Goal: Task Accomplishment & Management: Manage account settings

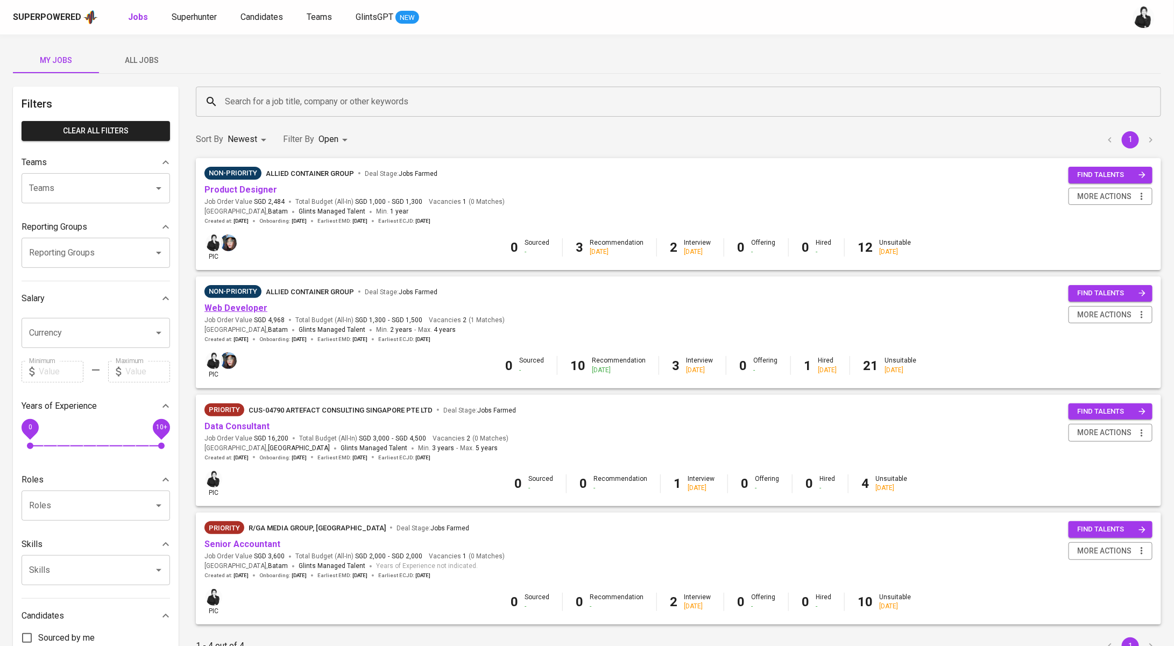
click at [234, 307] on link "Web Developer" at bounding box center [235, 308] width 63 height 10
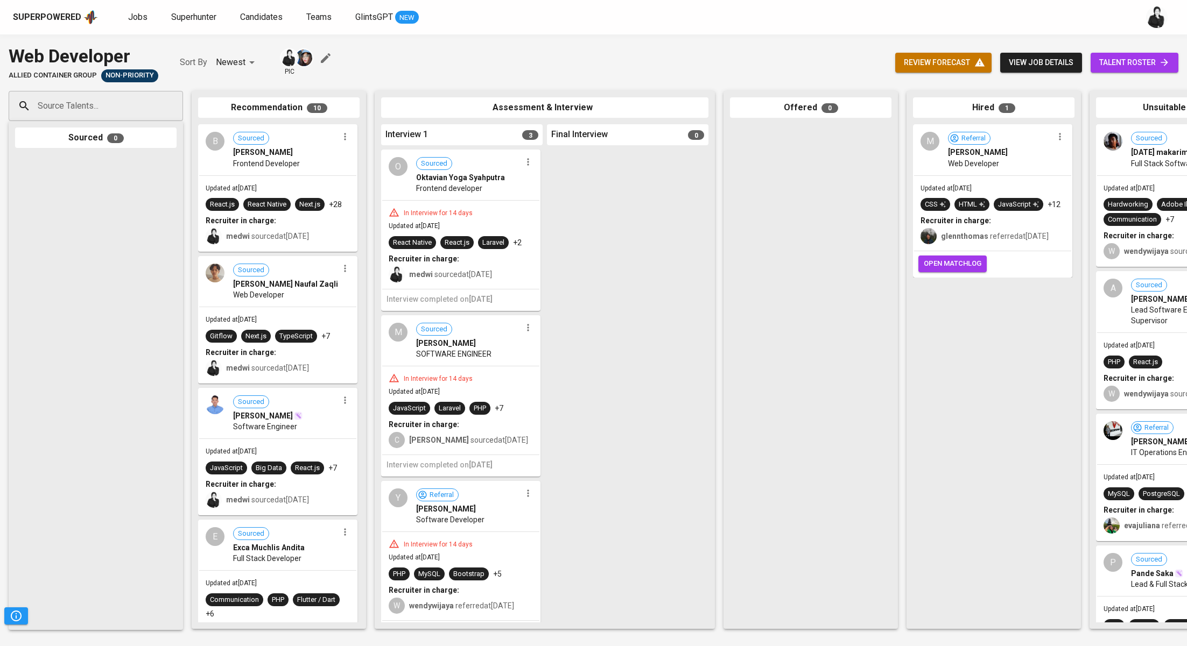
click at [1144, 72] on div "review forecast view job details talent roster" at bounding box center [1036, 62] width 283 height 39
click at [1157, 63] on span "talent roster" at bounding box center [1134, 62] width 70 height 13
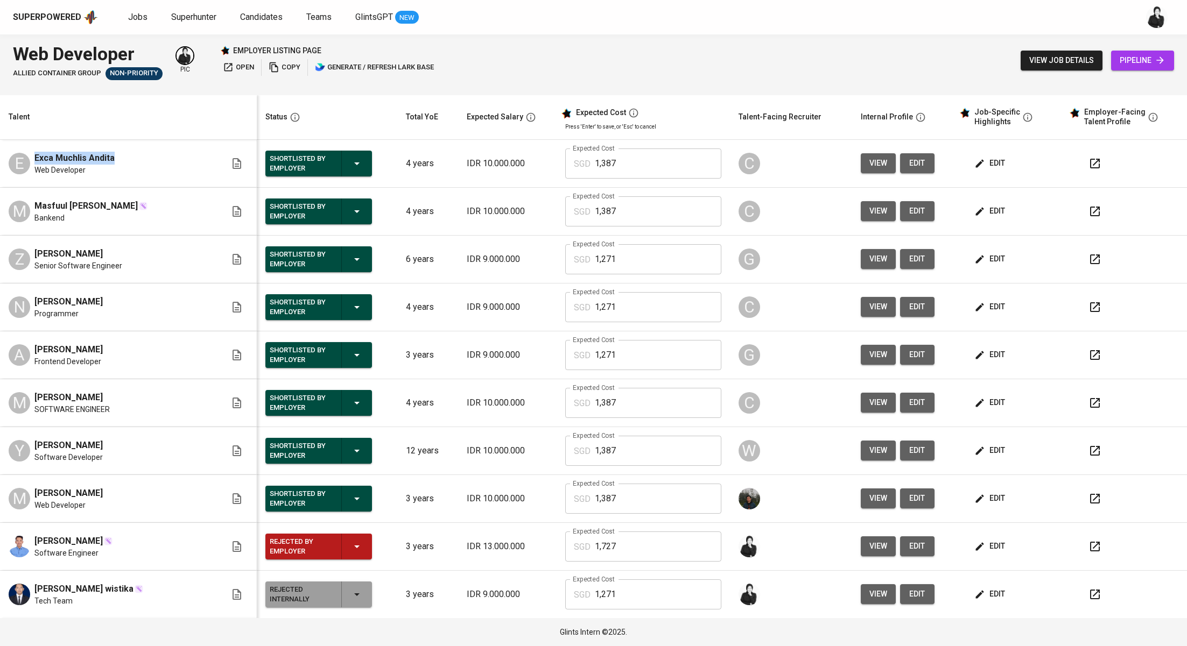
drag, startPoint x: 117, startPoint y: 157, endPoint x: 33, endPoint y: 159, distance: 84.0
click at [33, 159] on div "E Exca Muchlis Andita Web Developer" at bounding box center [117, 164] width 217 height 24
copy span "Exca Muchlis Andita"
drag, startPoint x: 115, startPoint y: 204, endPoint x: 31, endPoint y: 202, distance: 84.5
click at [31, 202] on div "M Masfuul Aji Eka Putra Bankend" at bounding box center [117, 212] width 217 height 24
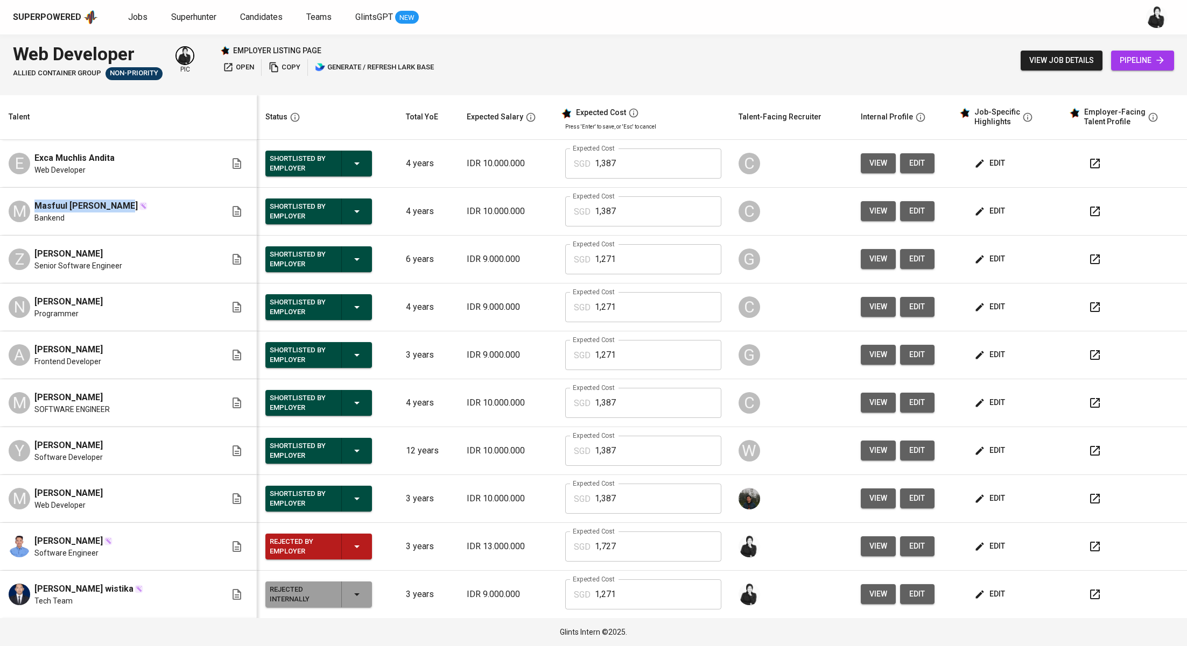
click at [31, 202] on div "M Masfuul Aji Eka Putra Bankend" at bounding box center [117, 212] width 217 height 24
drag, startPoint x: 35, startPoint y: 204, endPoint x: 119, endPoint y: 204, distance: 83.9
click at [119, 204] on div "Masfuul [PERSON_NAME]" at bounding box center [90, 206] width 113 height 13
copy span "Masfuul [PERSON_NAME]"
drag, startPoint x: 125, startPoint y: 249, endPoint x: 34, endPoint y: 250, distance: 91.5
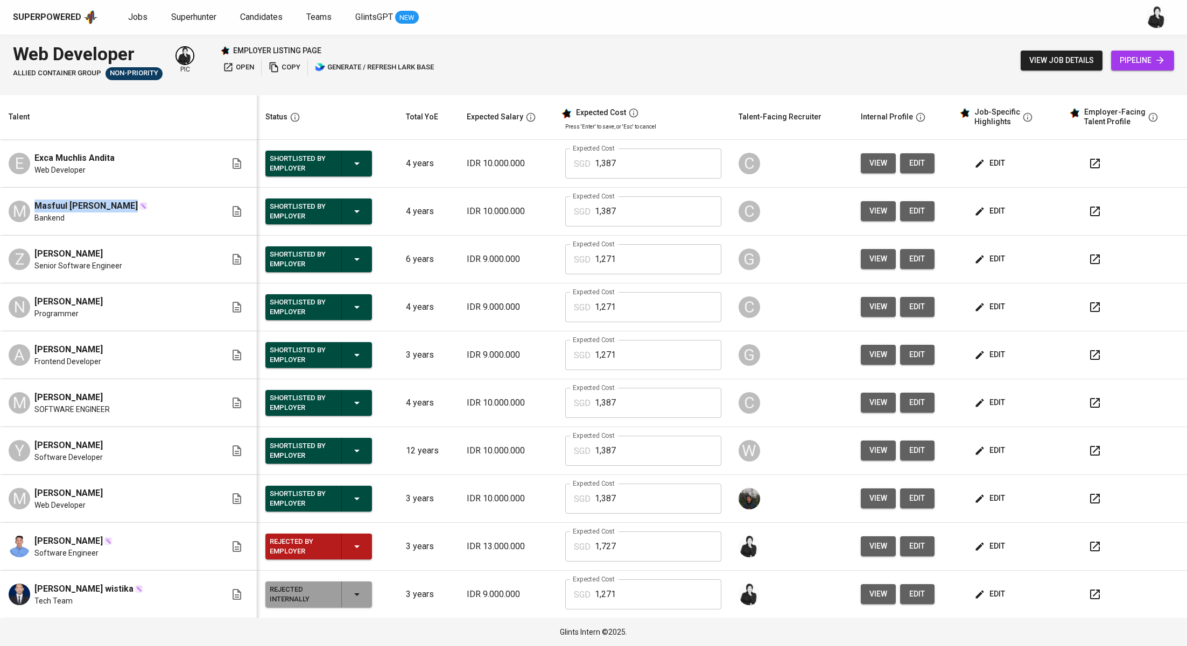
click at [34, 250] on div "Z Zulham Azwar Achmad Senior Software Engineer" at bounding box center [117, 260] width 217 height 24
copy span "[PERSON_NAME]"
drag, startPoint x: 94, startPoint y: 301, endPoint x: 36, endPoint y: 302, distance: 58.7
click at [36, 302] on div "N Nisa Agustina Programmer" at bounding box center [117, 307] width 217 height 24
copy span "[PERSON_NAME]"
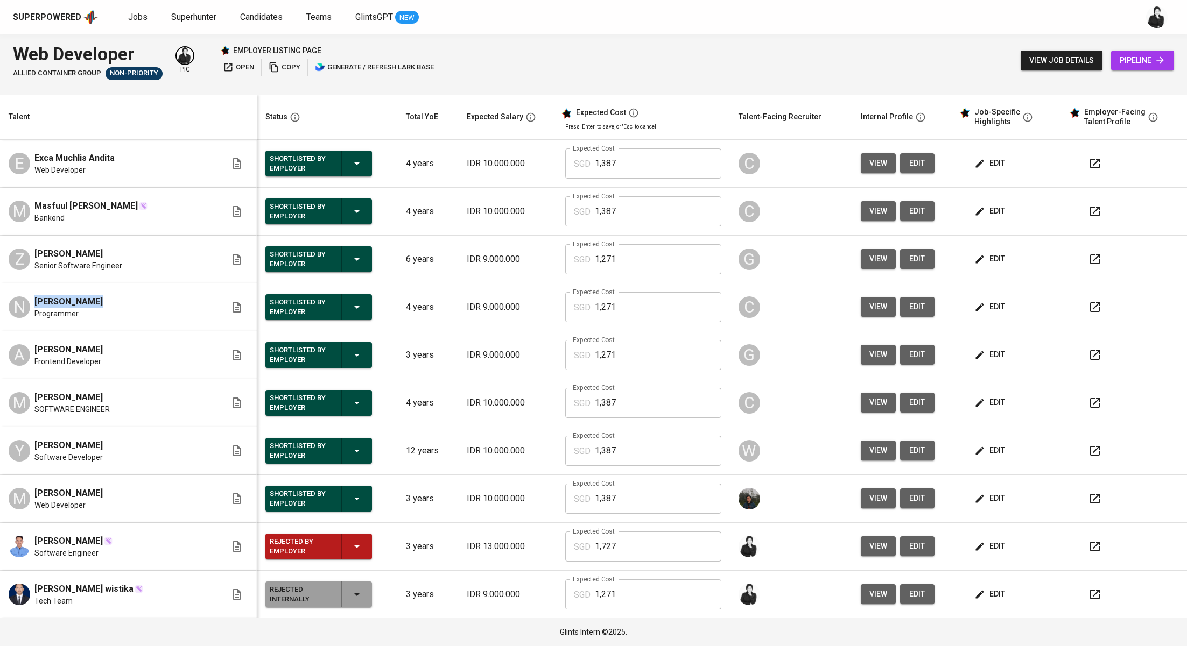
drag, startPoint x: 127, startPoint y: 349, endPoint x: 37, endPoint y: 349, distance: 89.9
click at [37, 349] on div "A Adriana Eka Prayudha Frontend Developer" at bounding box center [117, 355] width 217 height 24
copy span "[PERSON_NAME]"
click at [250, 13] on span "Candidates" at bounding box center [261, 17] width 43 height 10
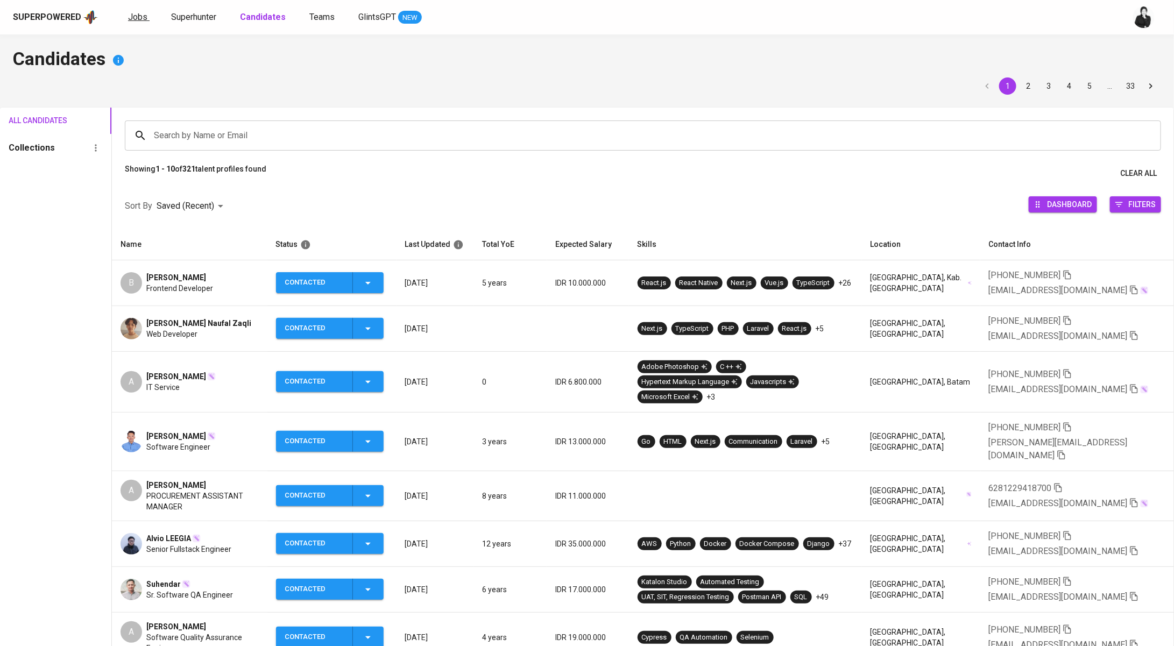
click at [136, 21] on span "Jobs" at bounding box center [137, 17] width 19 height 10
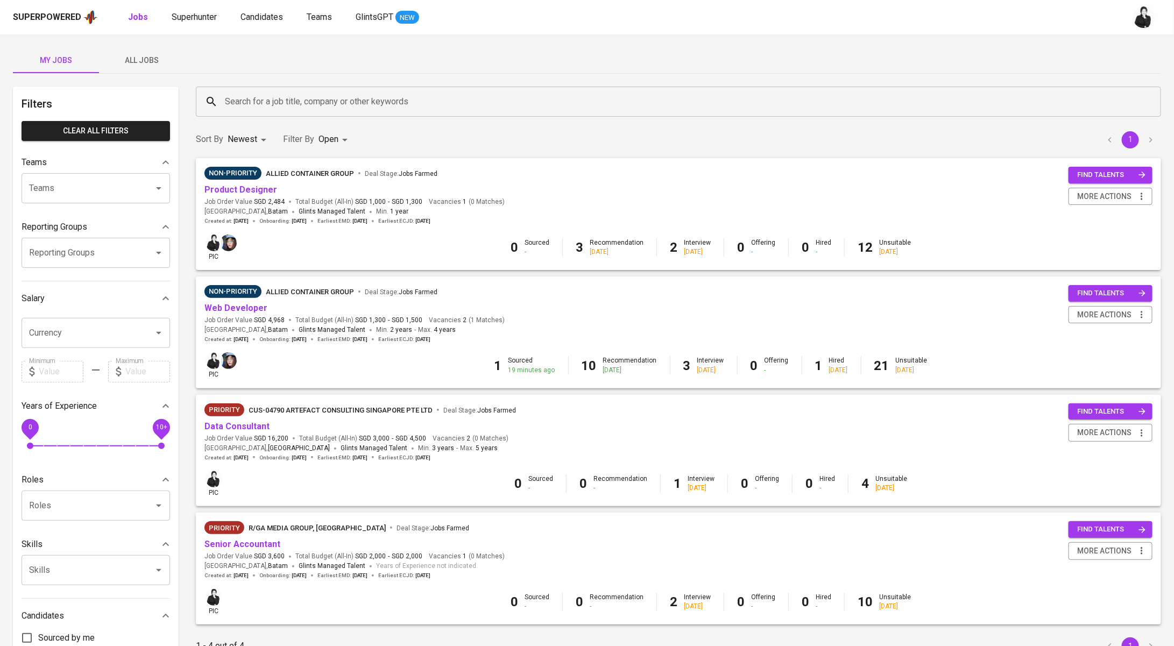
click at [147, 64] on span "All Jobs" at bounding box center [141, 60] width 73 height 13
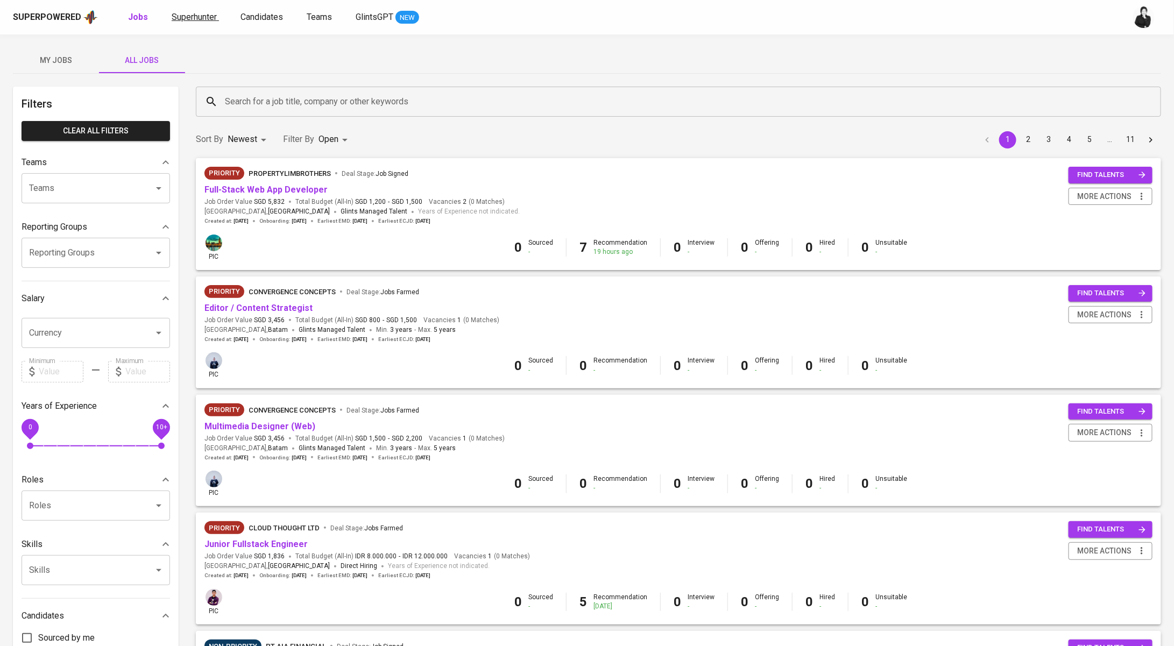
click at [207, 22] on span "Superhunter" at bounding box center [194, 17] width 45 height 10
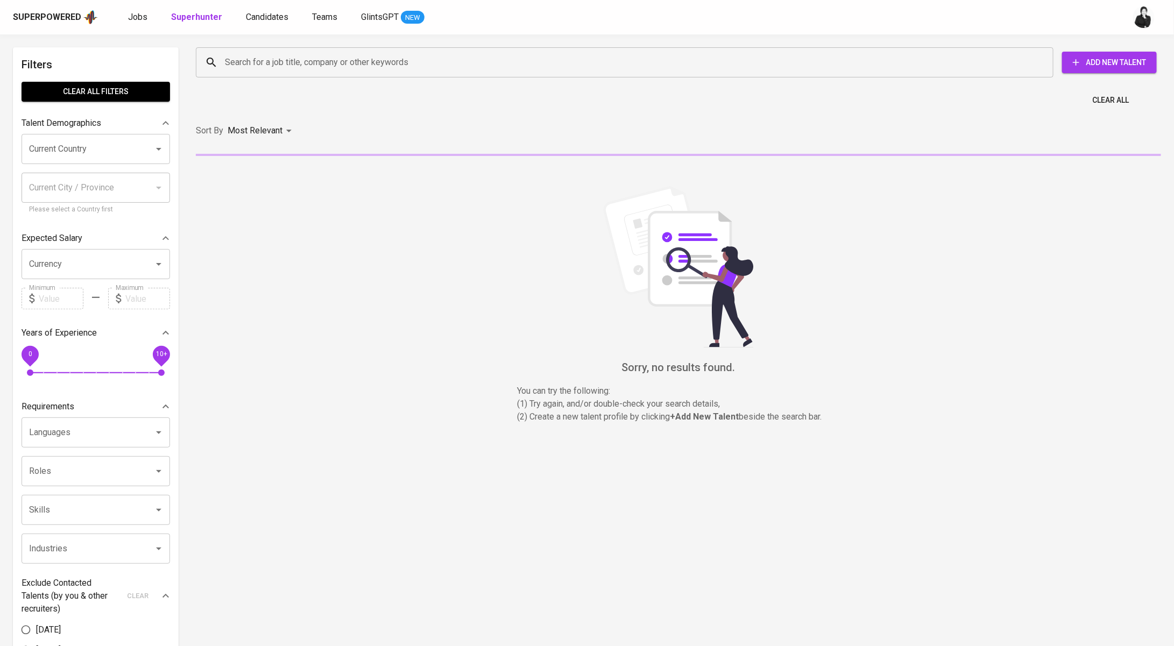
click at [262, 61] on input "Search for a job title, company or other keywords" at bounding box center [627, 62] width 810 height 20
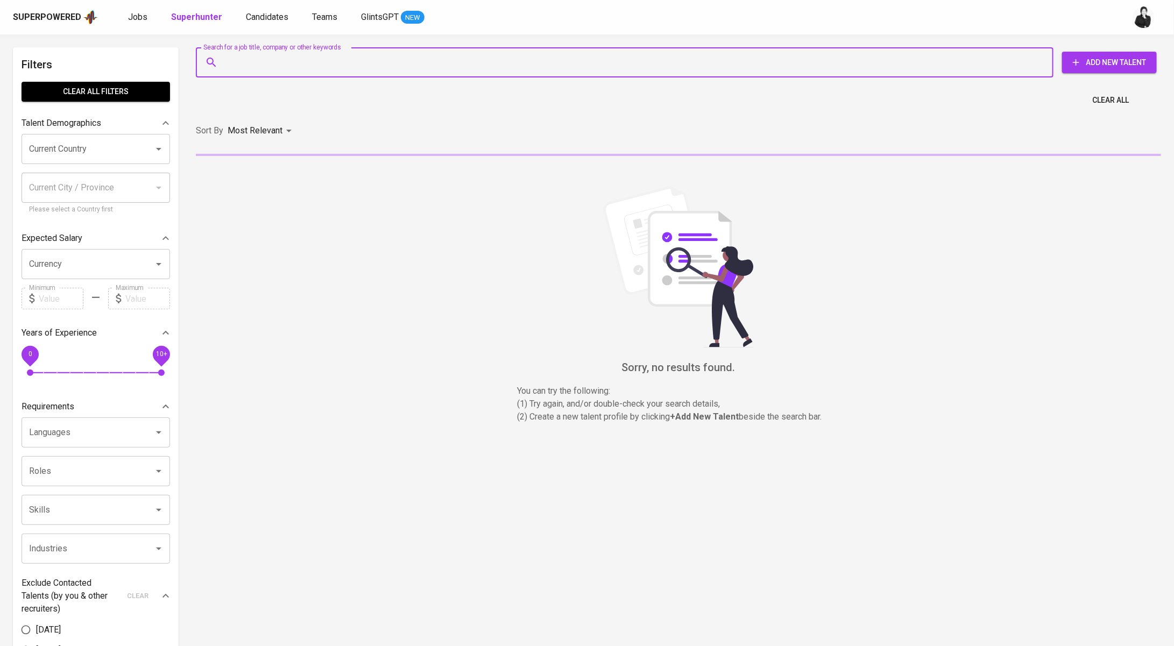
paste input "[EMAIL_ADDRESS][DOMAIN_NAME]"
type input "[EMAIL_ADDRESS][DOMAIN_NAME]"
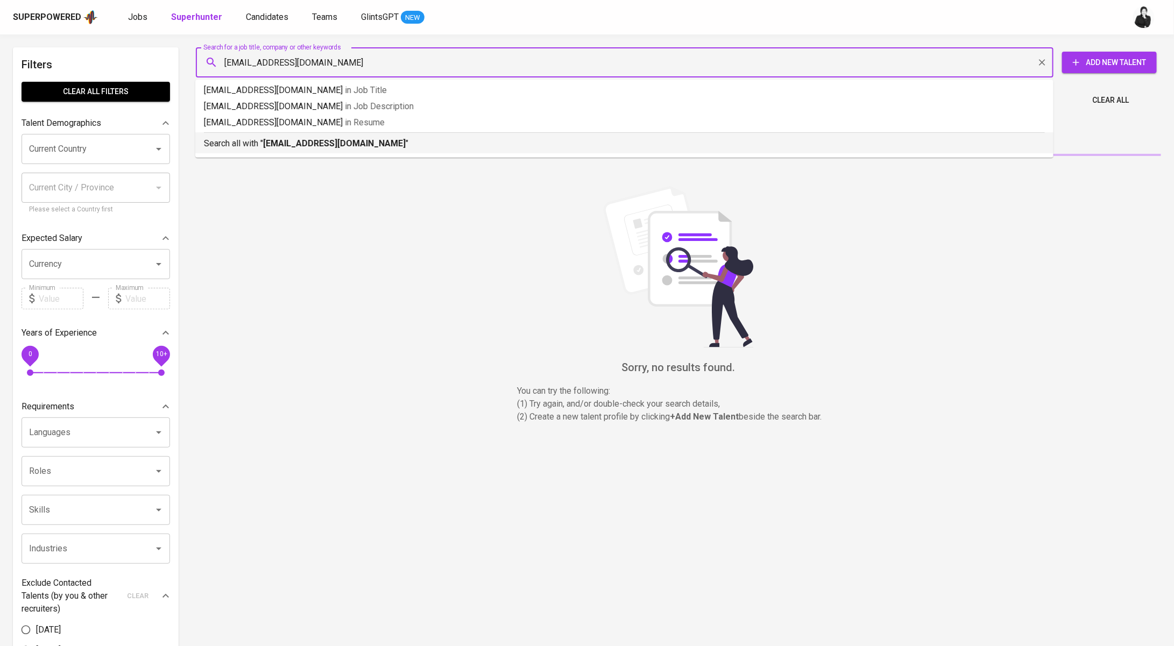
click at [284, 142] on b "[EMAIL_ADDRESS][DOMAIN_NAME]" at bounding box center [334, 143] width 143 height 10
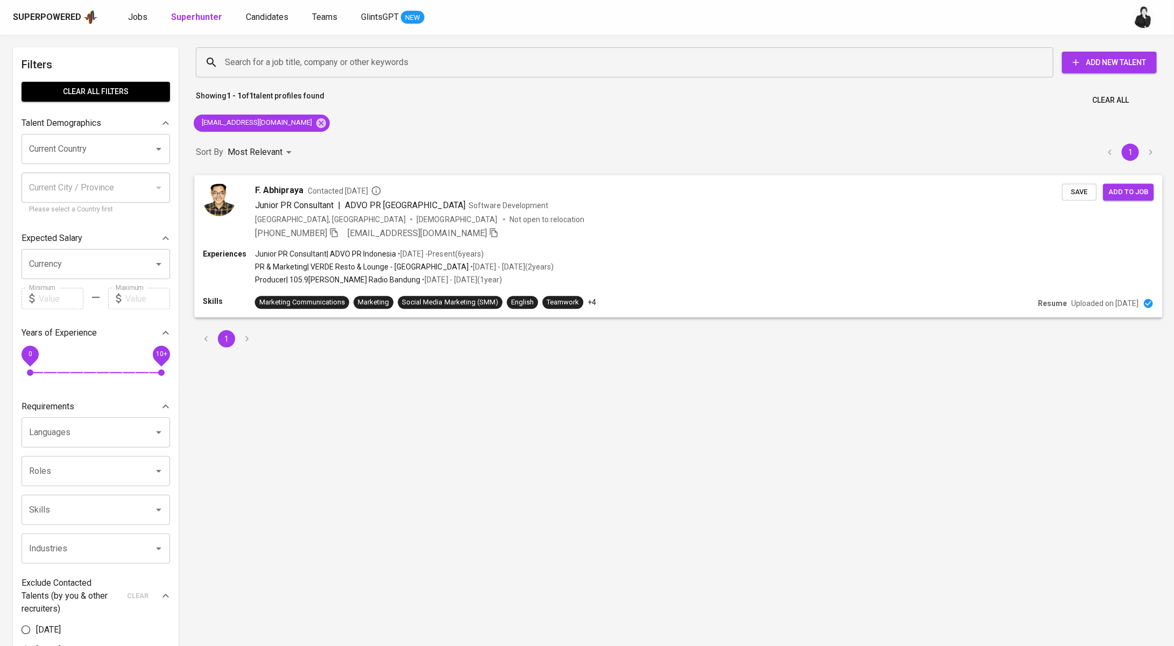
click at [316, 193] on span "Contacted [DATE]" at bounding box center [345, 190] width 74 height 11
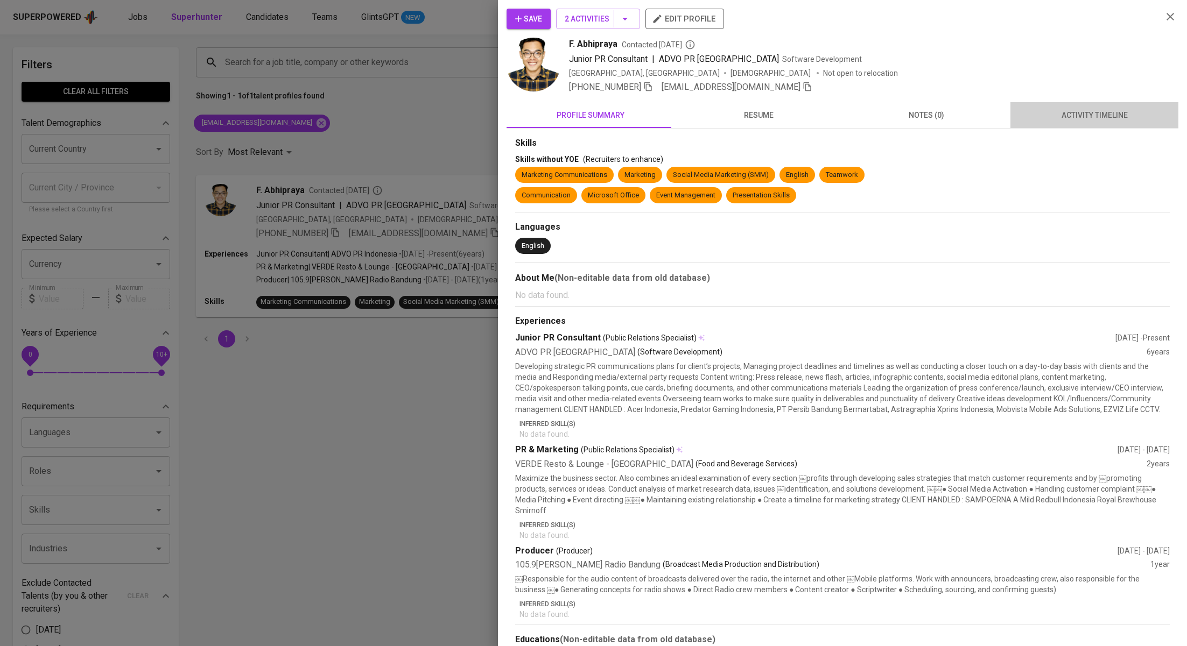
click at [1097, 119] on span "activity timeline" at bounding box center [1094, 115] width 155 height 13
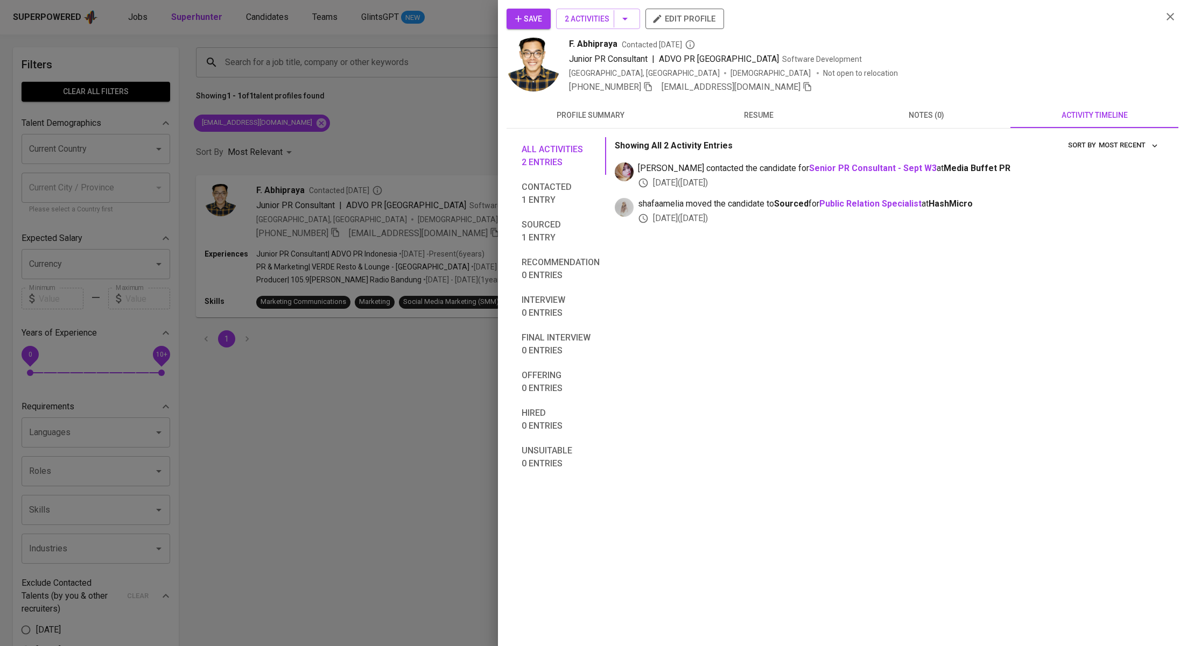
click at [525, 17] on span "Save" at bounding box center [528, 18] width 27 height 13
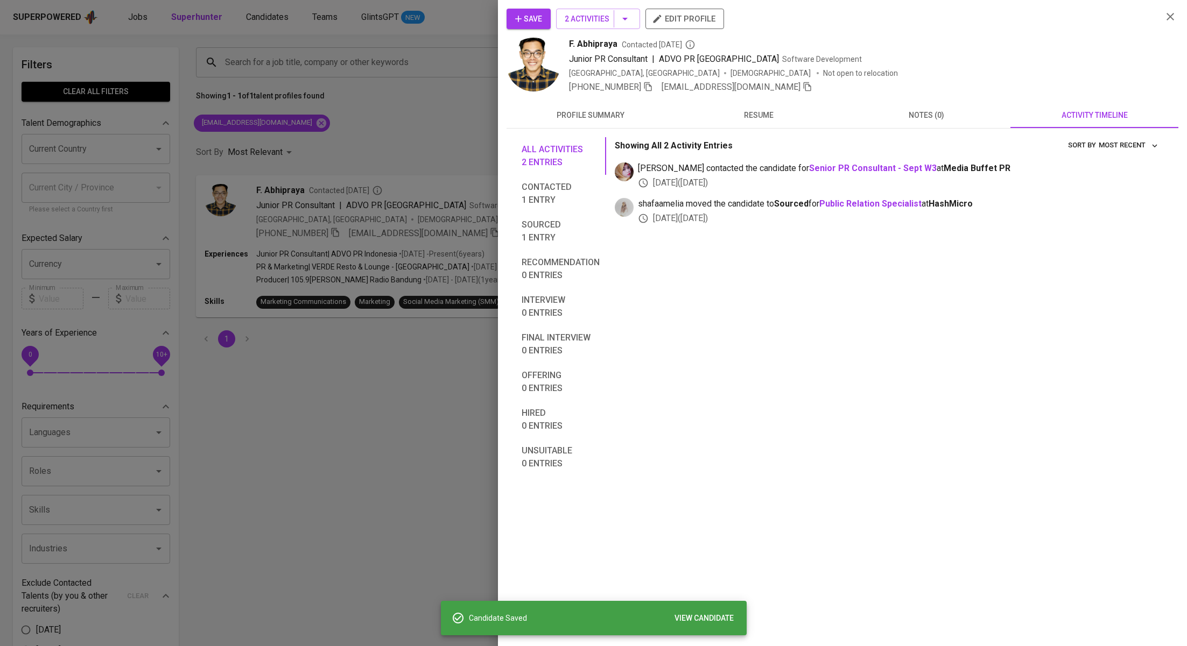
click at [352, 124] on div at bounding box center [593, 323] width 1187 height 646
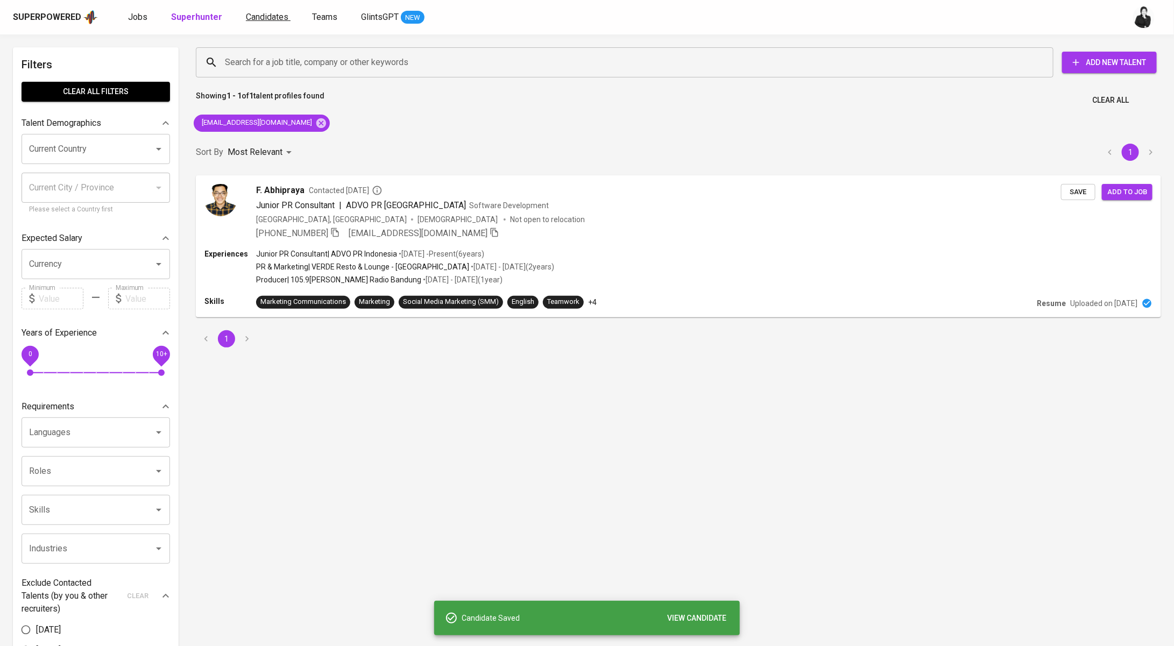
click at [264, 22] on link "Candidates" at bounding box center [268, 17] width 45 height 13
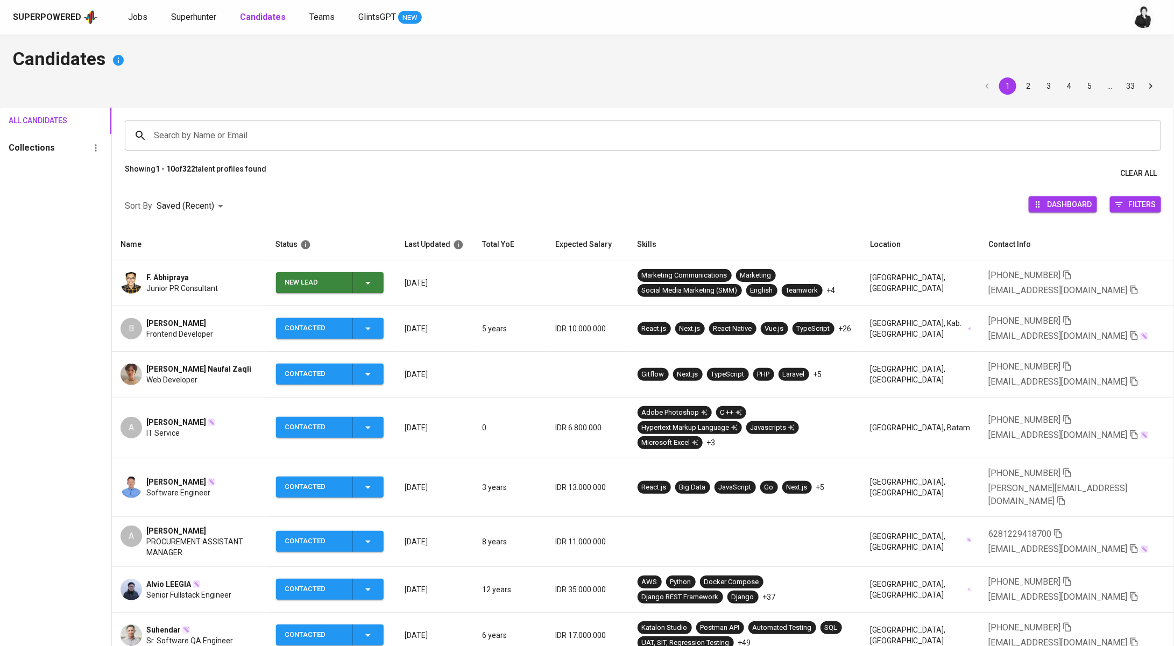
click at [370, 283] on icon "button" at bounding box center [368, 283] width 13 height 13
click at [344, 326] on li "Contacted" at bounding box center [333, 328] width 108 height 19
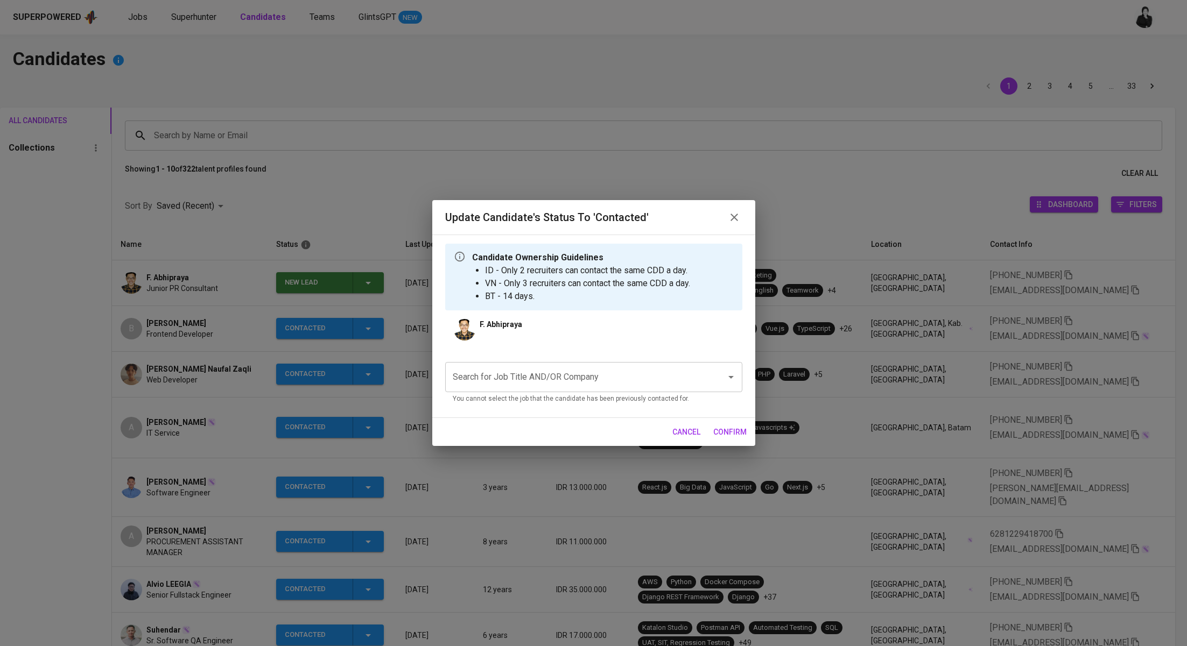
click at [597, 369] on input "Search for Job Title AND/OR Company" at bounding box center [578, 377] width 257 height 20
type input "a"
click at [617, 379] on input "Search for Job Title AND/OR Company" at bounding box center [578, 377] width 257 height 20
type input "A"
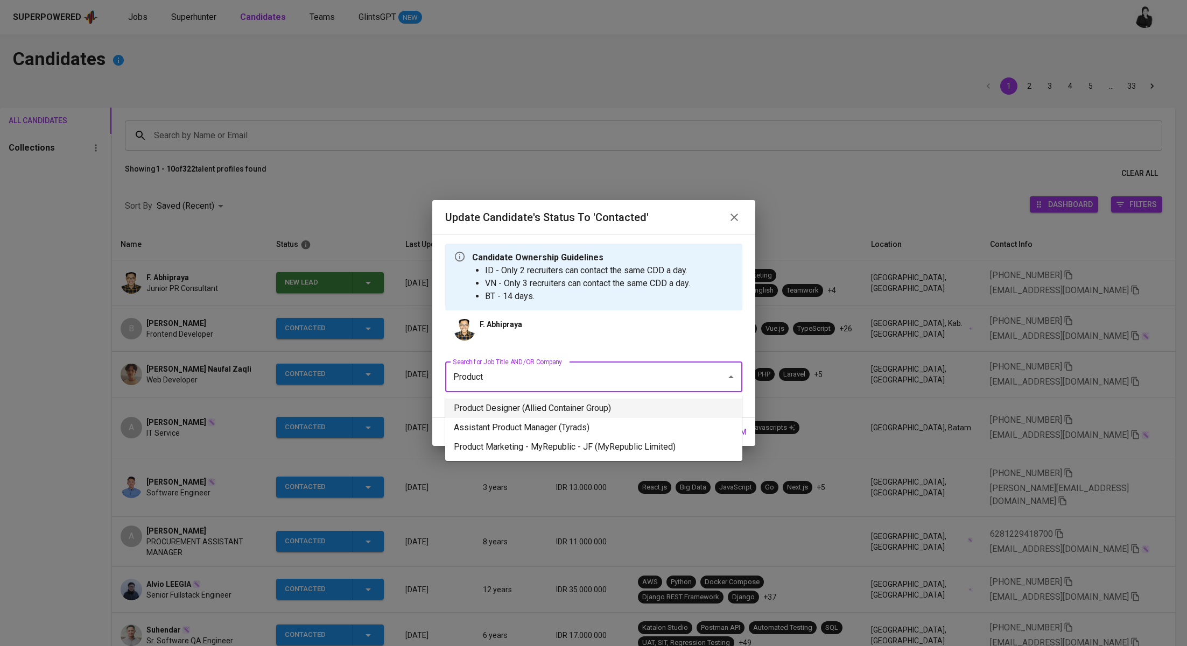
click at [648, 399] on li "Product Designer (Allied Container Group)" at bounding box center [593, 408] width 297 height 19
type input "Product"
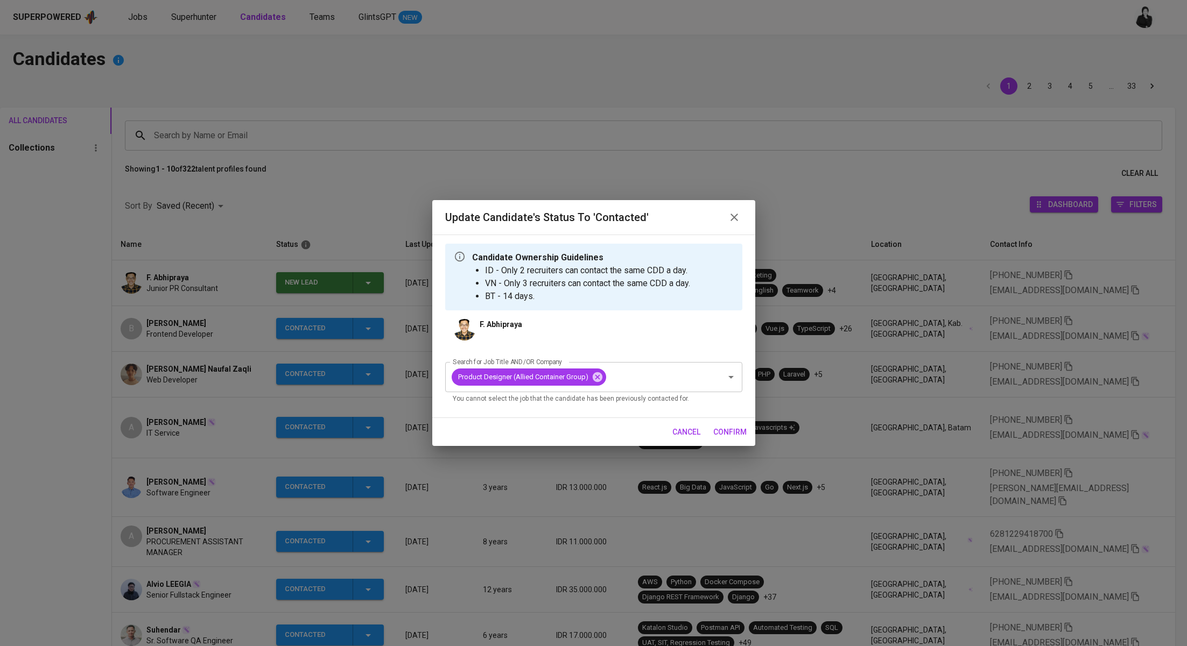
click at [732, 436] on span "confirm" at bounding box center [729, 432] width 33 height 13
